Goal: Navigation & Orientation: Find specific page/section

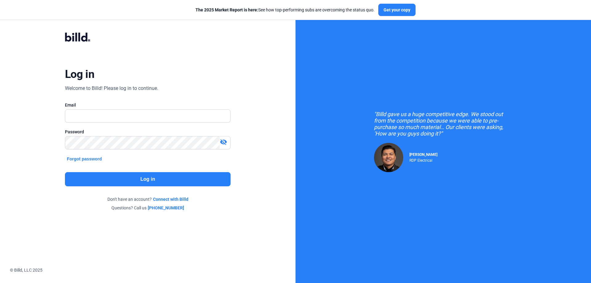
type input "[PERSON_NAME][EMAIL_ADDRESS][DOMAIN_NAME]"
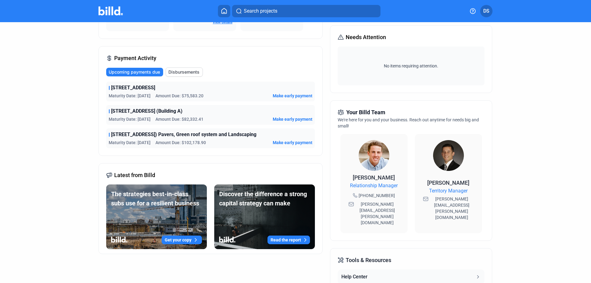
scroll to position [92, 0]
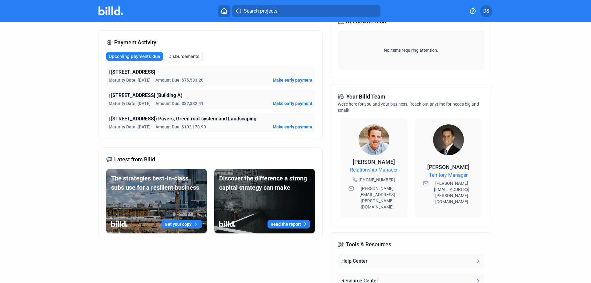
click at [169, 94] on div "[STREET_ADDRESS] (Building A)" at bounding box center [211, 95] width 204 height 7
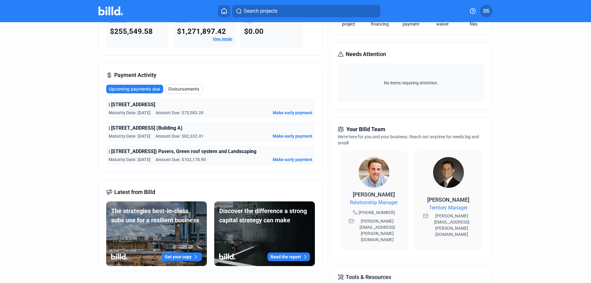
scroll to position [0, 0]
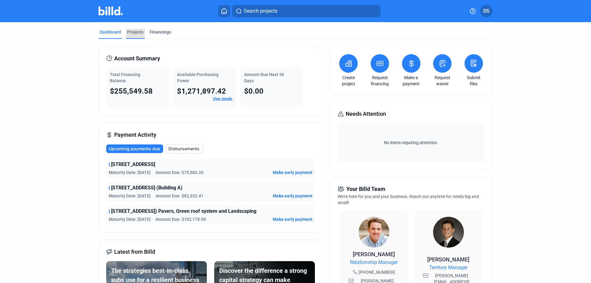
click at [135, 34] on div "Projects" at bounding box center [135, 32] width 16 height 6
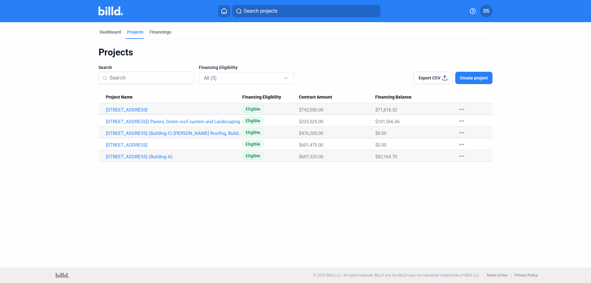
click at [463, 155] on mat-icon "more_horiz" at bounding box center [461, 155] width 7 height 7
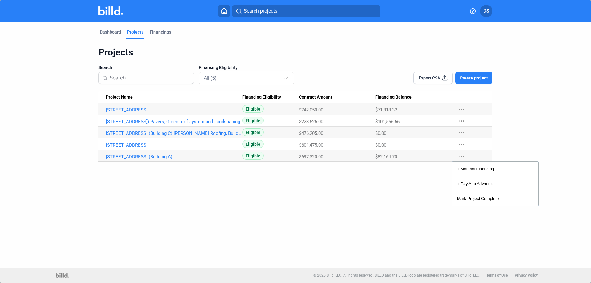
click at [406, 159] on div at bounding box center [295, 141] width 591 height 283
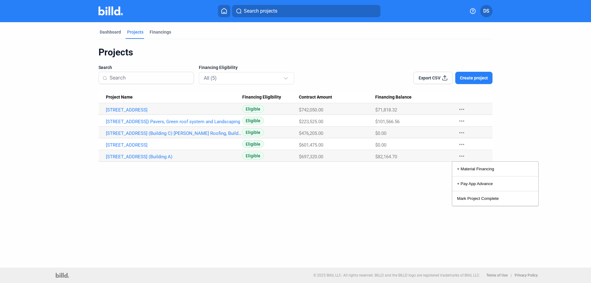
click at [405, 113] on div "$82,164.70" at bounding box center [413, 110] width 77 height 6
click at [226, 10] on icon at bounding box center [224, 11] width 6 height 6
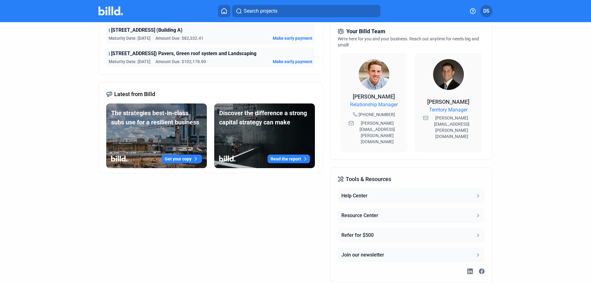
scroll to position [162, 0]
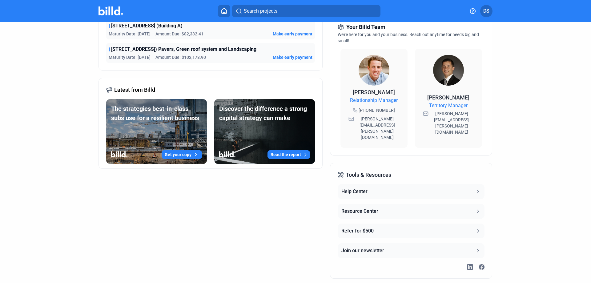
click at [421, 204] on button "Resource Center" at bounding box center [410, 211] width 146 height 15
click at [484, 11] on span "DS" at bounding box center [486, 10] width 6 height 7
